Goal: Obtain resource: Obtain resource

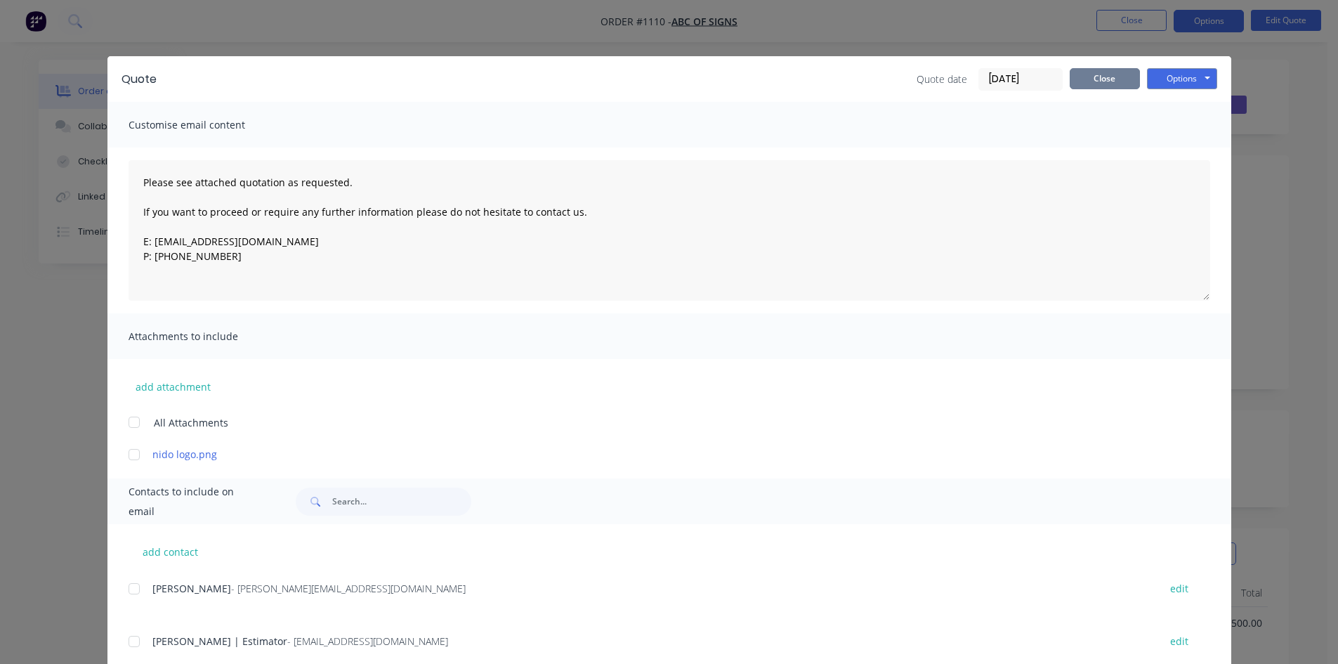
click at [1115, 81] on button "Close" at bounding box center [1105, 78] width 70 height 21
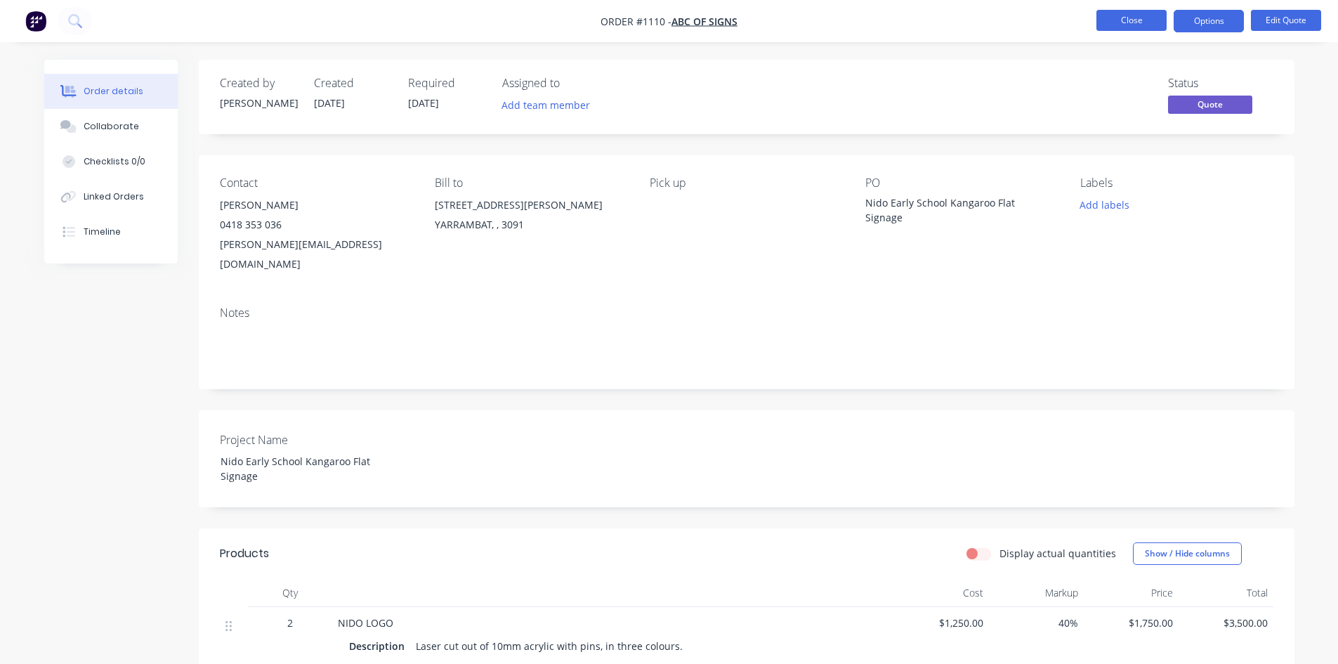
click at [1129, 25] on button "Close" at bounding box center [1131, 20] width 70 height 21
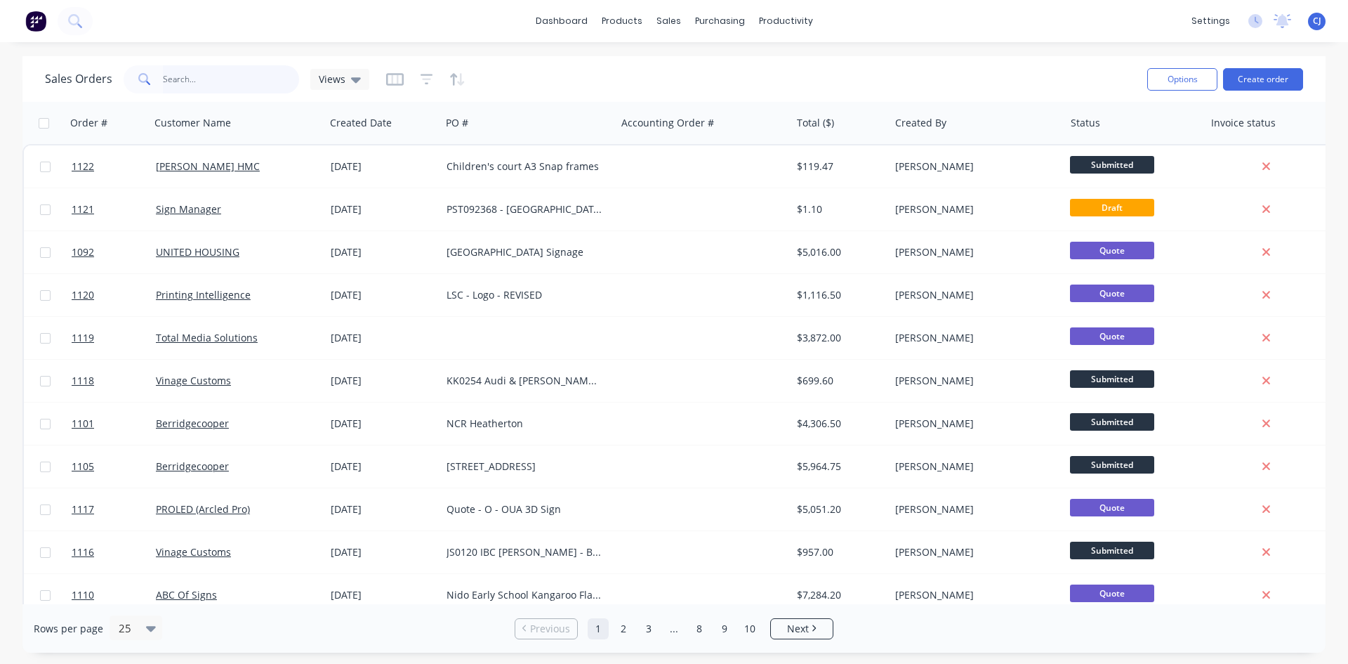
click at [221, 86] on input "text" at bounding box center [231, 79] width 137 height 28
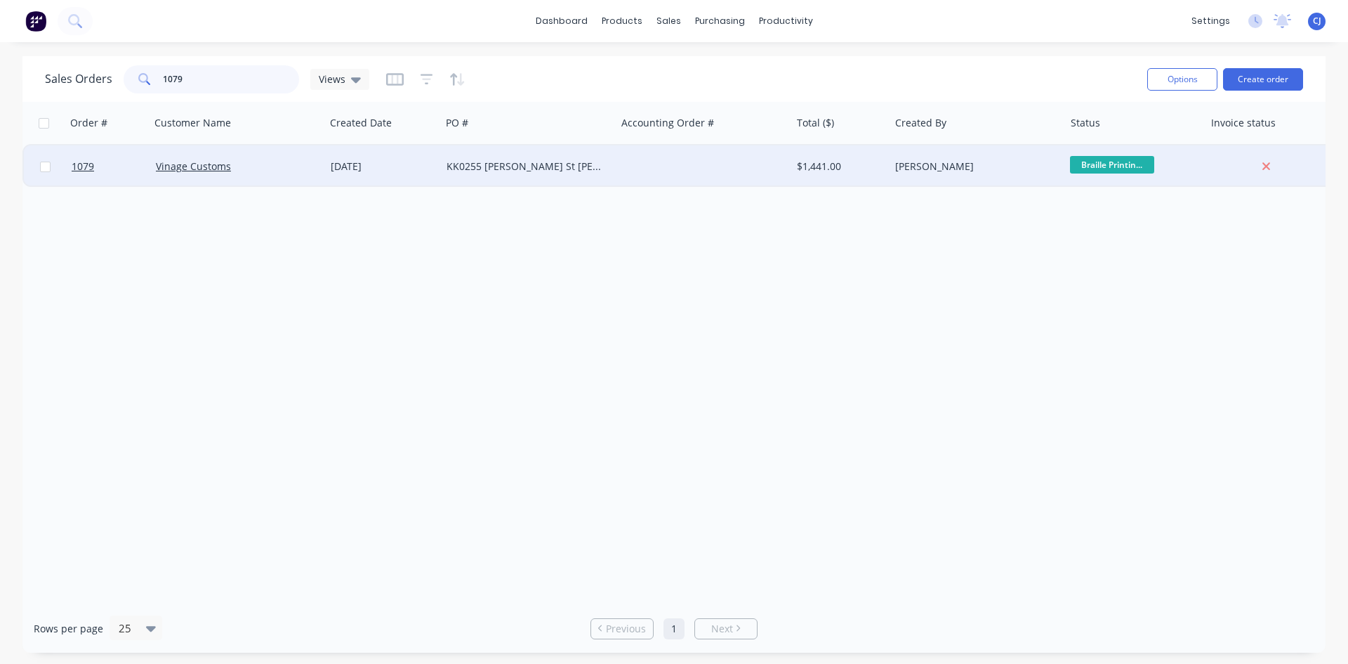
type input "1079"
click at [487, 160] on div "KK0255 [PERSON_NAME] St [PERSON_NAME]" at bounding box center [525, 166] width 156 height 14
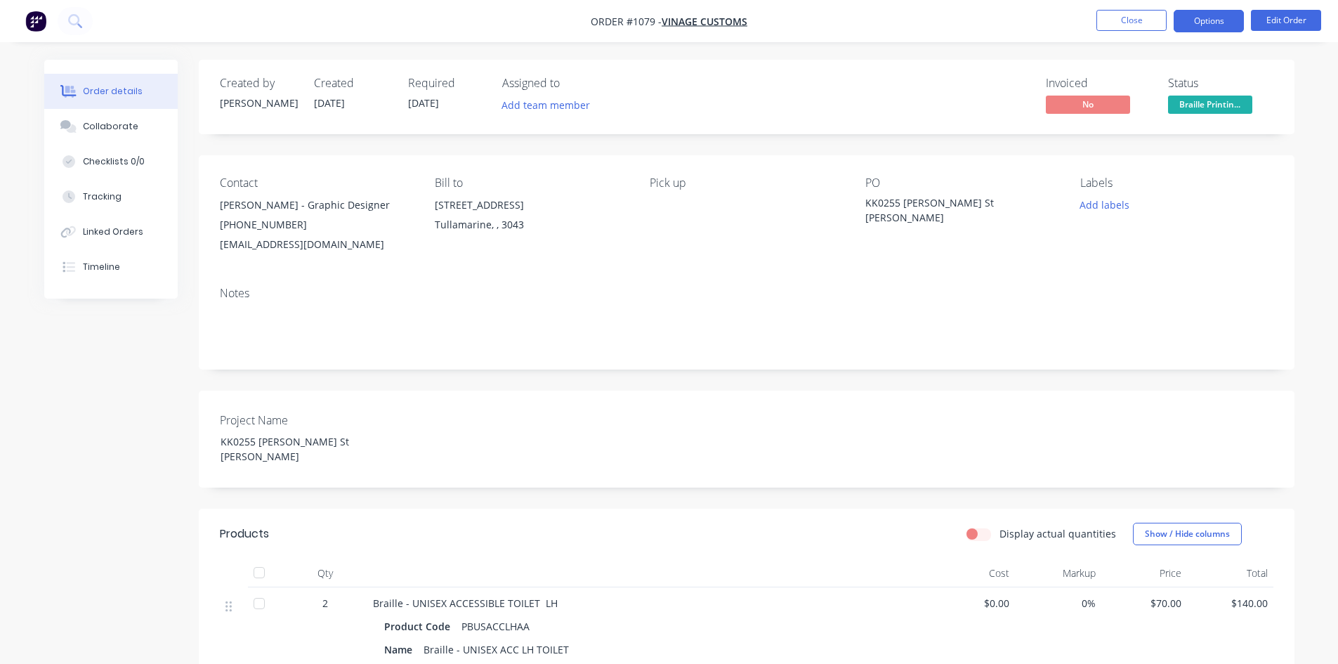
click at [1237, 23] on button "Options" at bounding box center [1209, 21] width 70 height 22
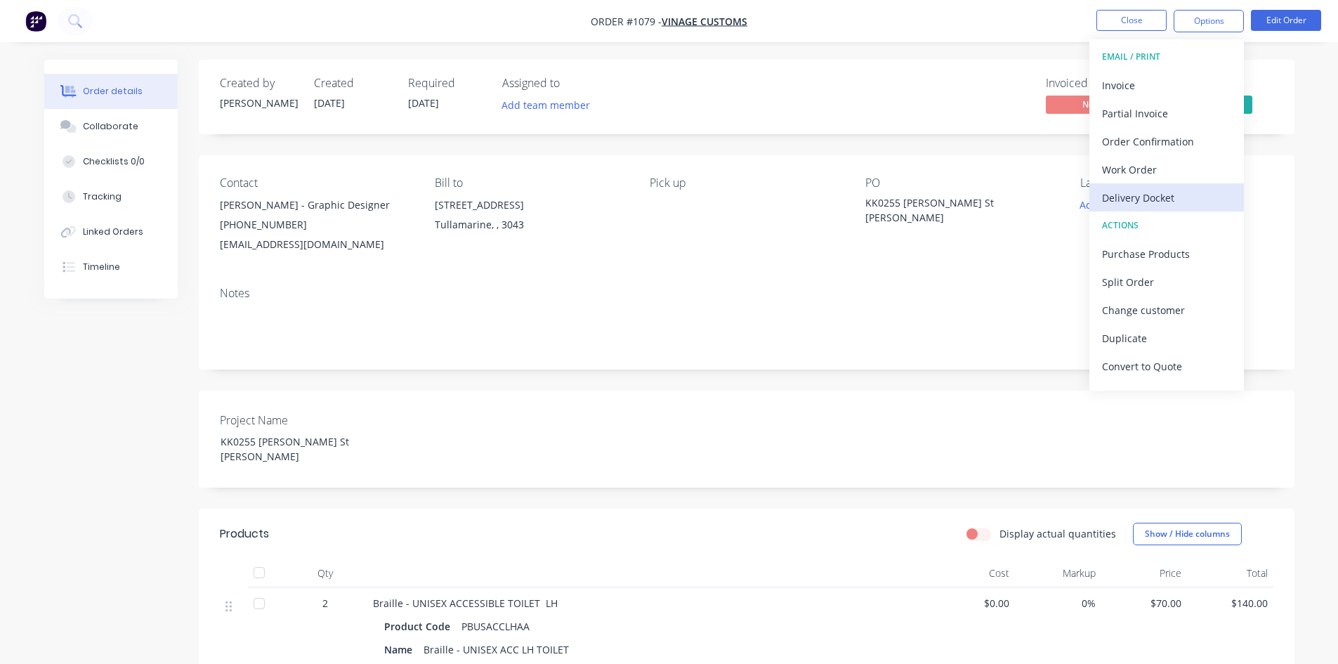
click at [1153, 191] on div "Delivery Docket" at bounding box center [1166, 198] width 129 height 20
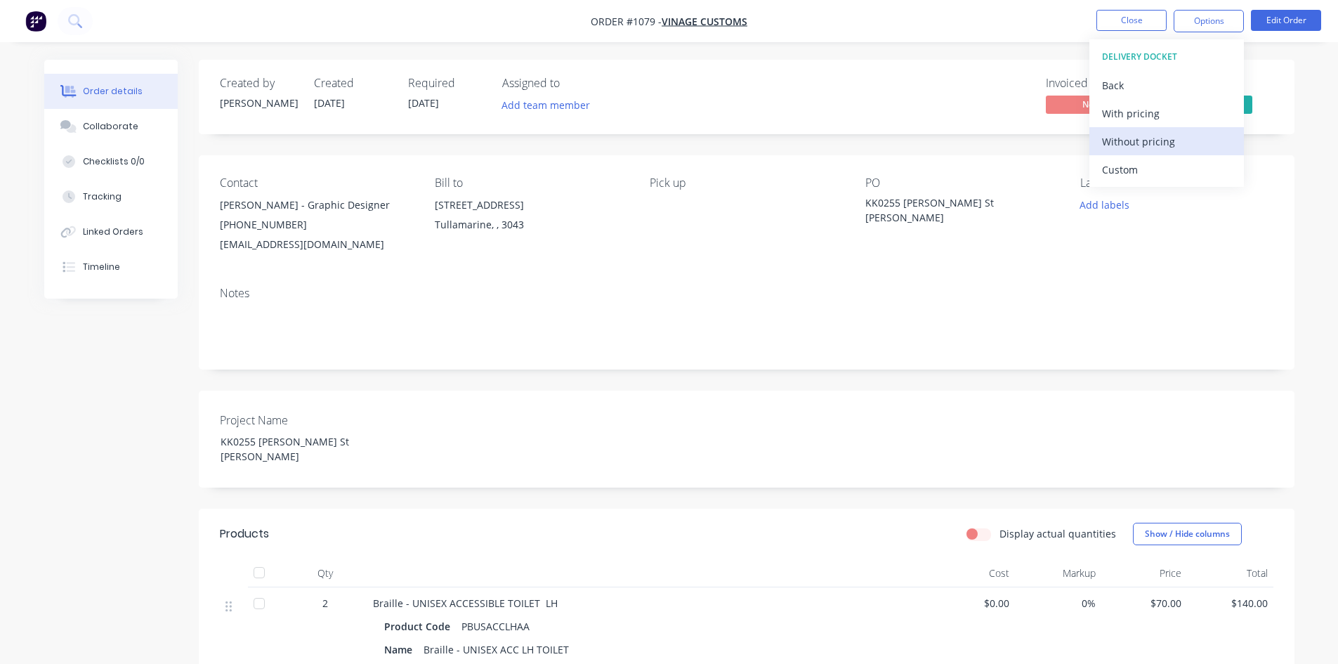
click at [1186, 136] on div "Without pricing" at bounding box center [1166, 141] width 129 height 20
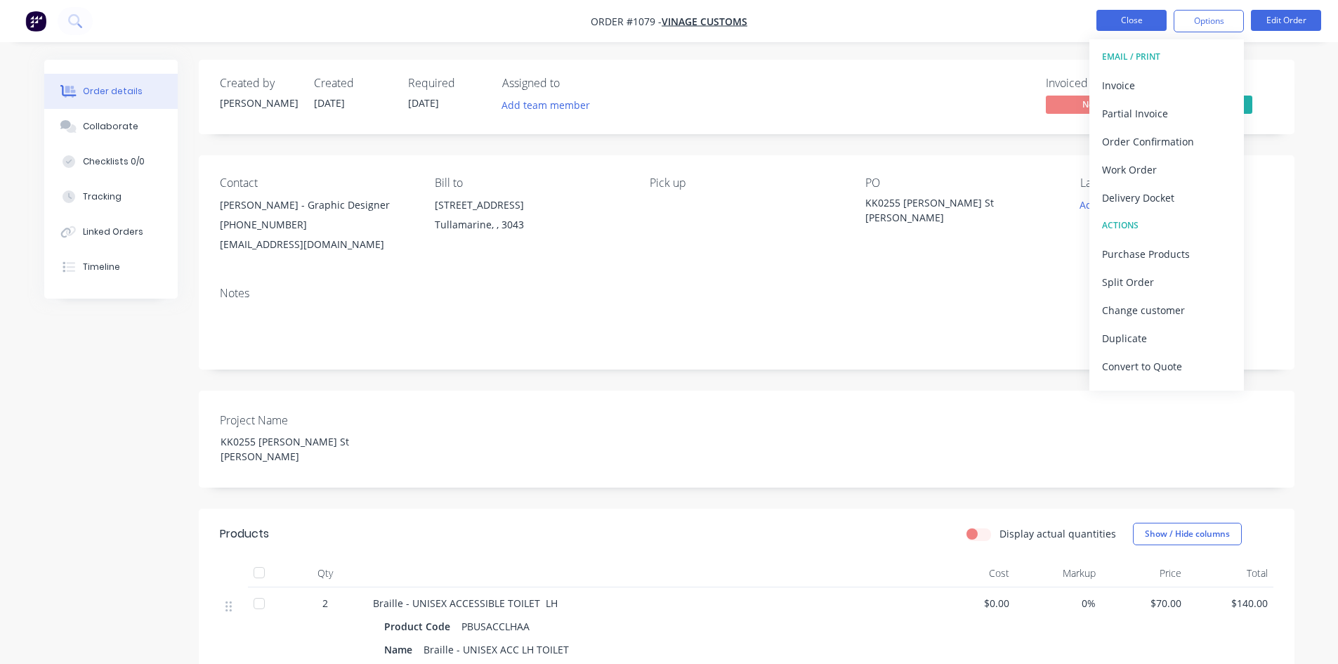
click at [1112, 21] on button "Close" at bounding box center [1131, 20] width 70 height 21
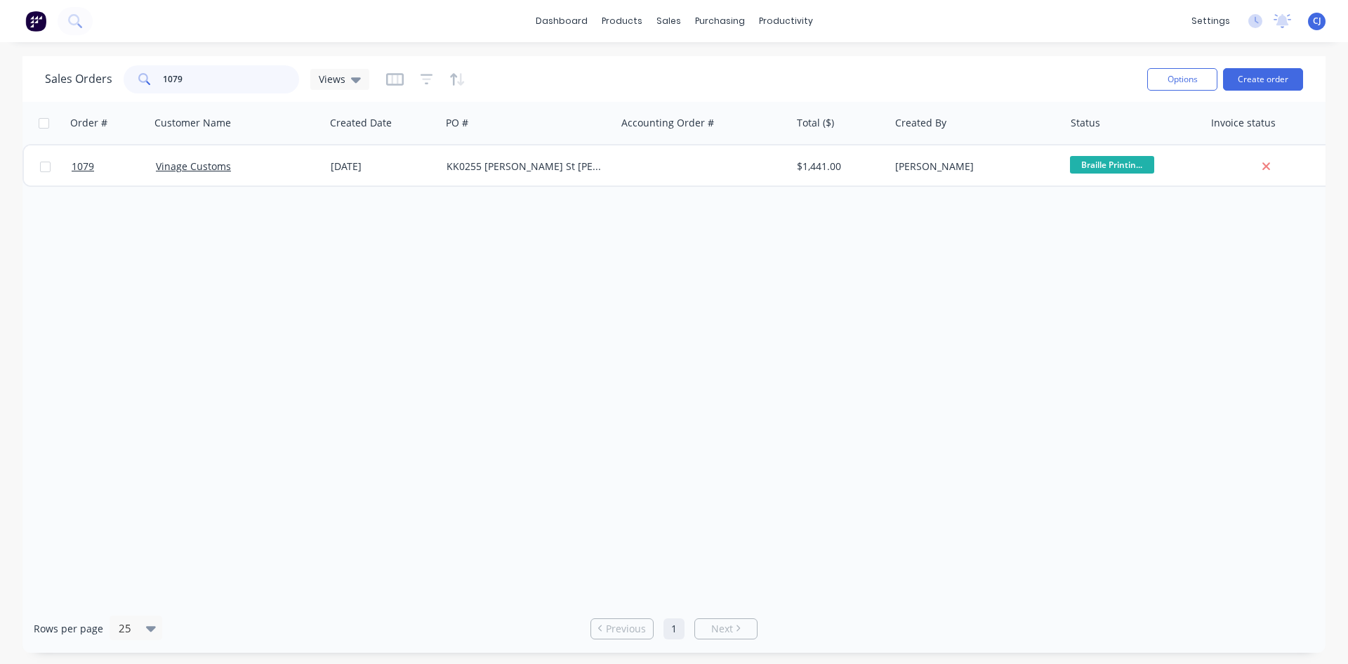
drag, startPoint x: 222, startPoint y: 89, endPoint x: 125, endPoint y: 89, distance: 96.9
click at [125, 89] on div "1079" at bounding box center [212, 79] width 176 height 28
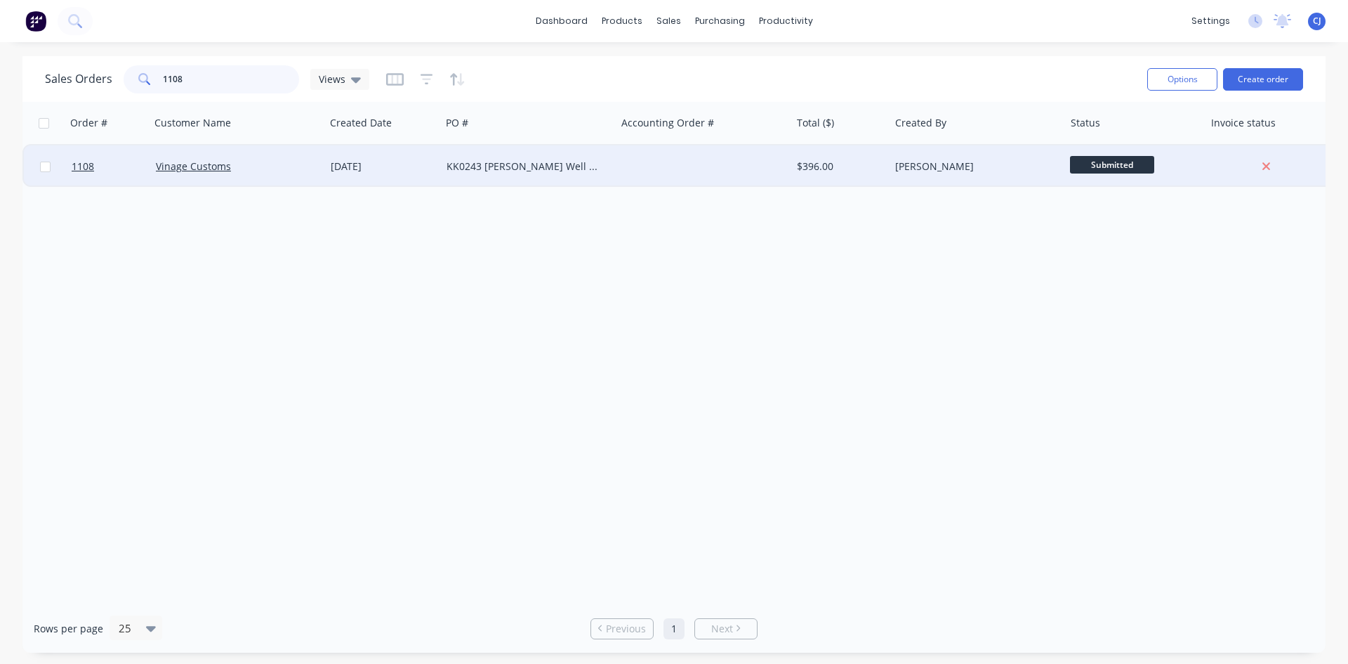
type input "1108"
click at [590, 162] on div "KK0243 [PERSON_NAME] Well St - Brailles" at bounding box center [525, 166] width 156 height 14
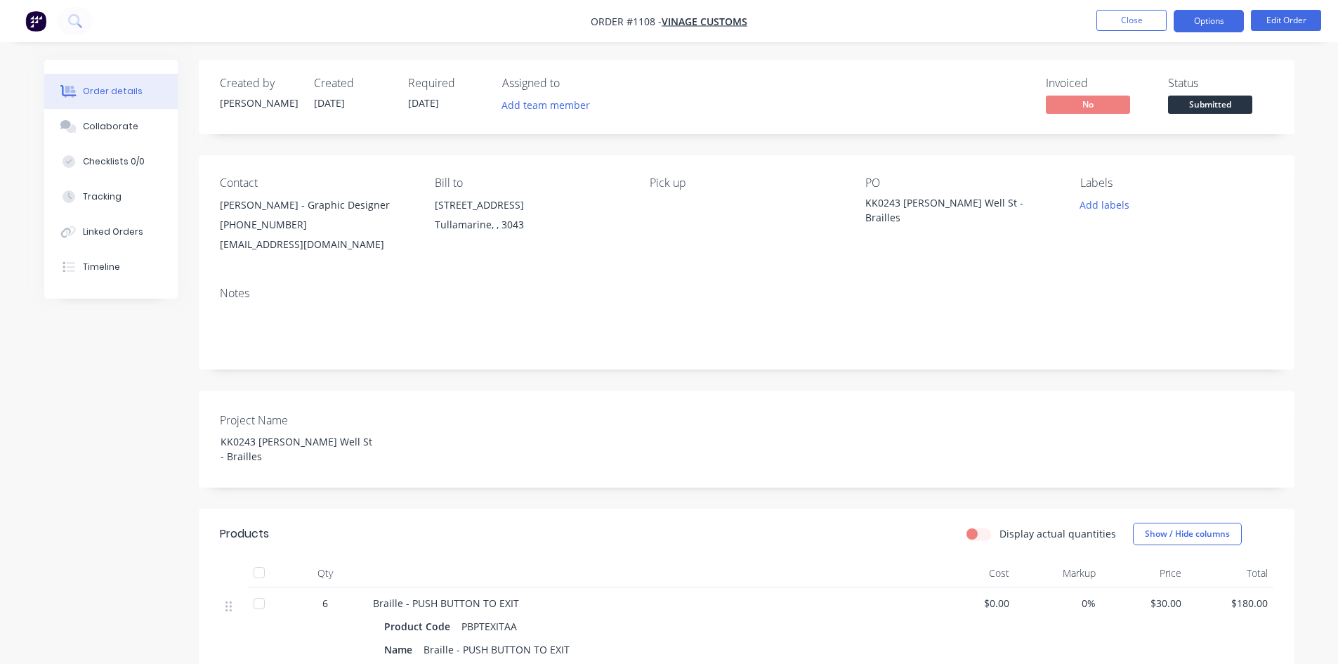
click at [1221, 29] on button "Options" at bounding box center [1209, 21] width 70 height 22
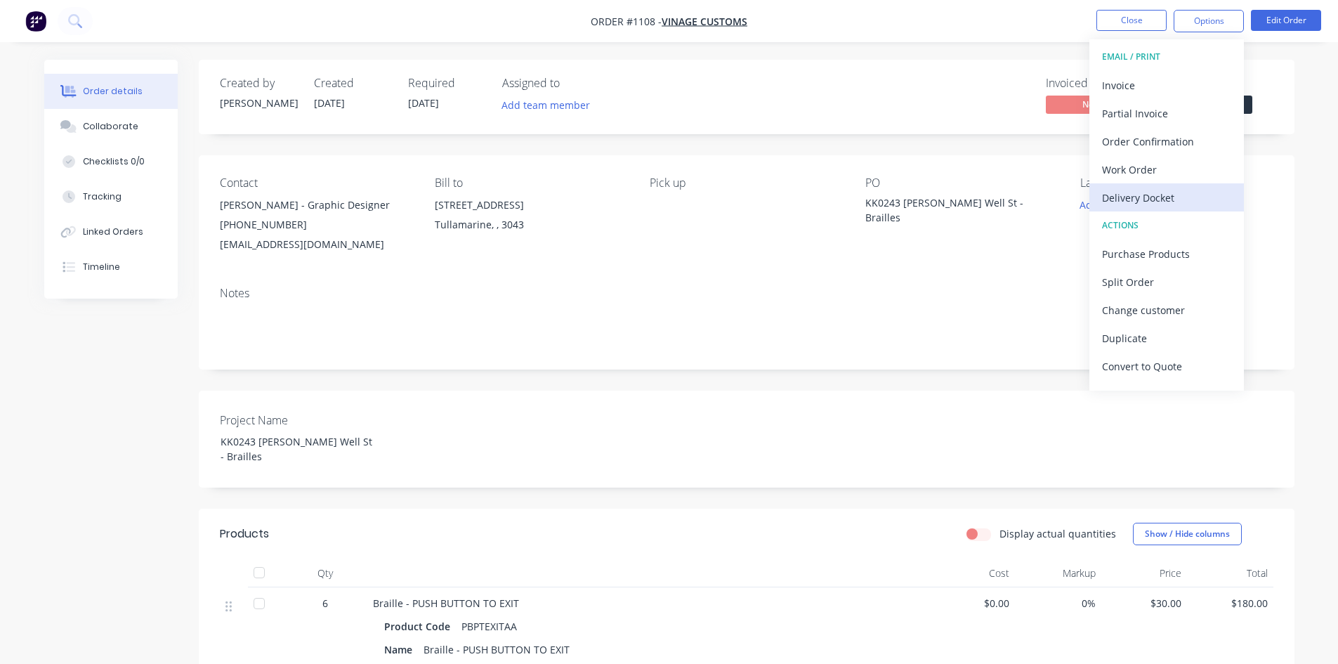
click at [1147, 192] on div "Delivery Docket" at bounding box center [1166, 198] width 129 height 20
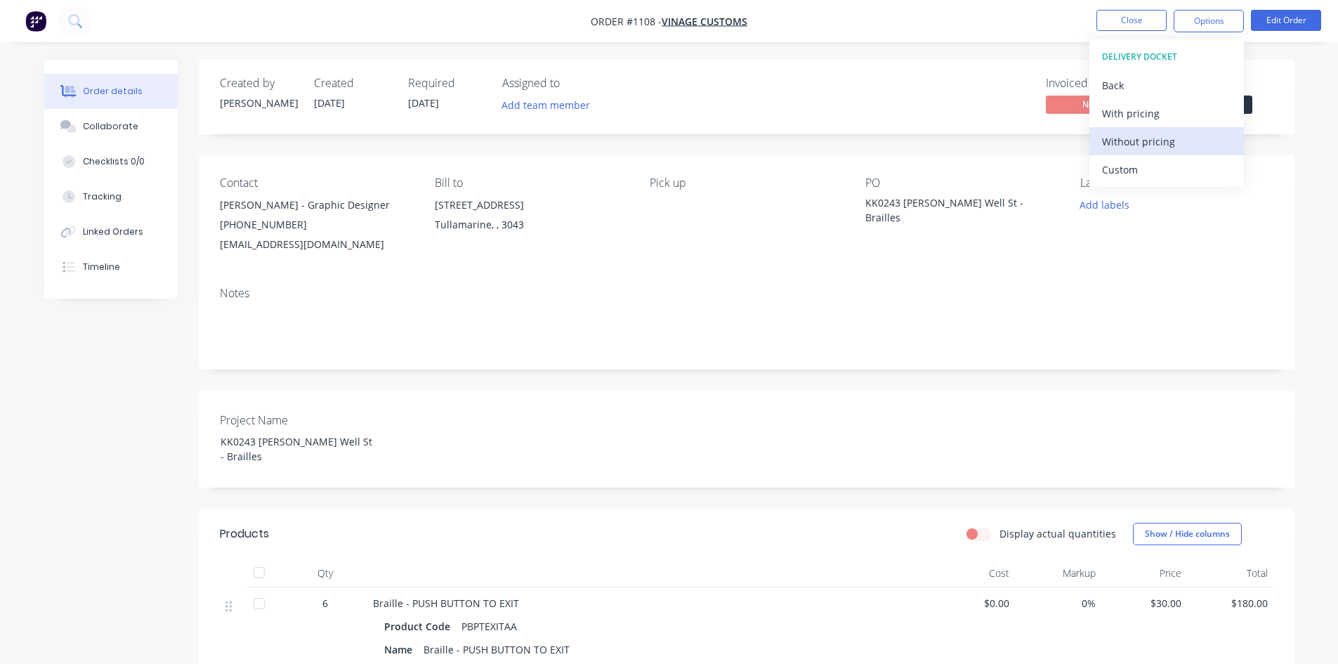
click at [1171, 139] on div "Without pricing" at bounding box center [1166, 141] width 129 height 20
